Goal: Task Accomplishment & Management: Use online tool/utility

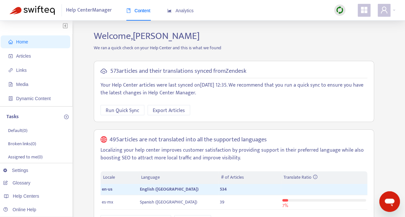
click at [338, 8] on img at bounding box center [340, 10] width 8 height 8
click at [348, 22] on link "Quick Sync" at bounding box center [352, 23] width 27 height 7
click at [22, 55] on span "Articles" at bounding box center [23, 55] width 15 height 5
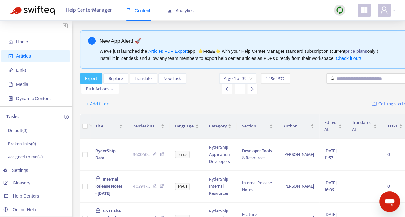
click at [90, 75] on span "Export" at bounding box center [91, 78] width 12 height 7
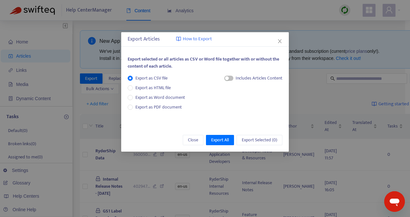
click at [305, 28] on div "Export Articles How to Export Export selected or all articles as CSV or Word fi…" at bounding box center [205, 108] width 410 height 217
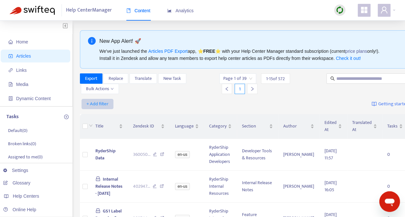
click at [101, 102] on span "+ Add filter" at bounding box center [97, 104] width 22 height 8
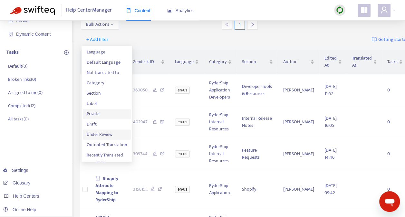
scroll to position [32, 0]
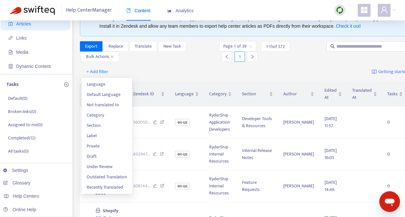
click at [153, 70] on div "+ Add filter Getting started with Articles" at bounding box center [258, 71] width 356 height 15
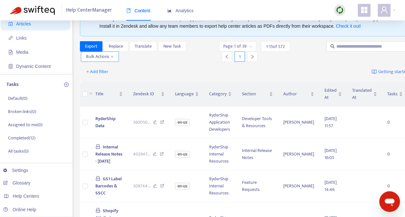
click at [112, 54] on span "Bulk Actions" at bounding box center [100, 56] width 28 height 7
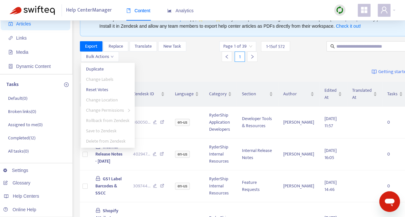
click at [155, 60] on div "Export Replace Translate New Task Bulk Actions" at bounding box center [149, 51] width 138 height 21
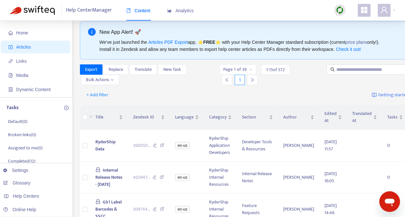
scroll to position [0, 0]
